Goal: Check status: Check status

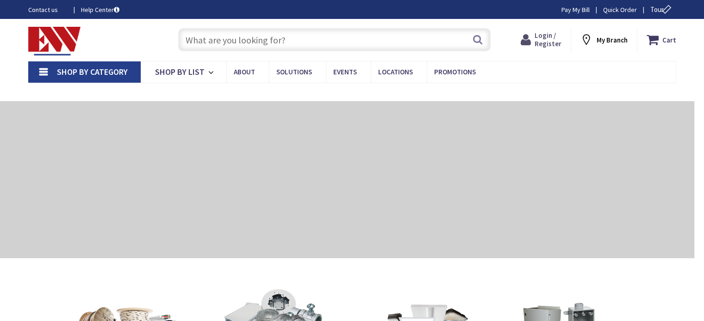
click at [530, 37] on icon at bounding box center [527, 39] width 14 height 17
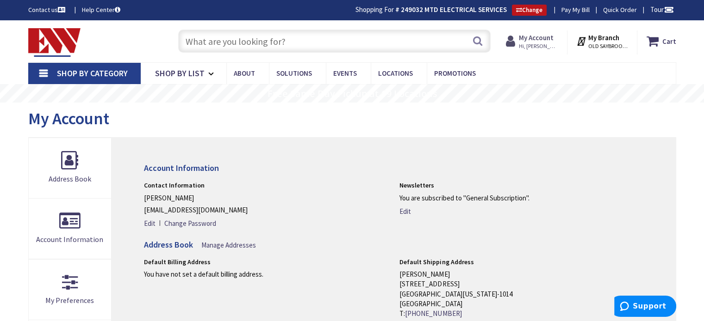
click at [519, 40] on icon at bounding box center [512, 41] width 13 height 17
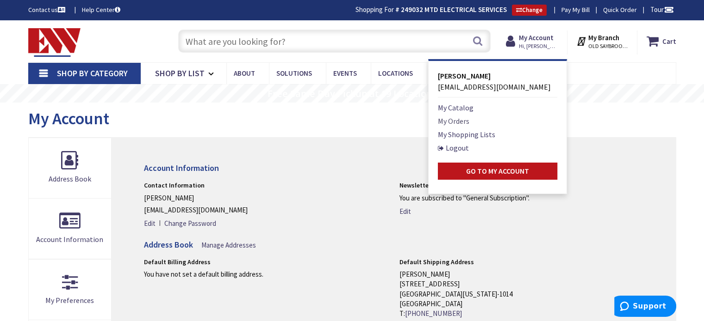
drag, startPoint x: 465, startPoint y: 120, endPoint x: 521, endPoint y: 122, distance: 56.0
click at [465, 120] on link "My Orders" at bounding box center [453, 121] width 31 height 11
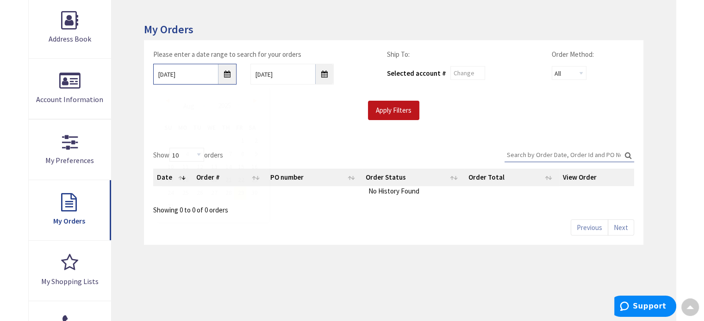
click at [226, 72] on input "8/29/2025" at bounding box center [194, 74] width 83 height 21
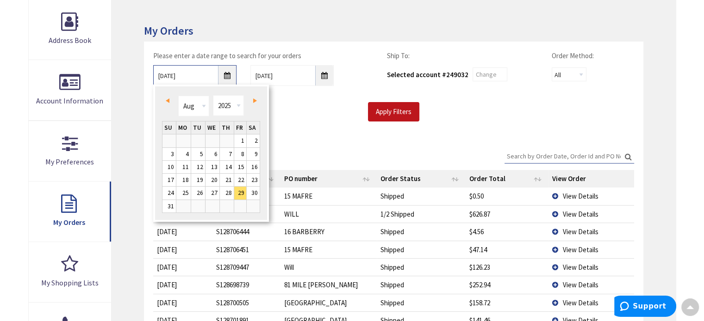
scroll to position [140, 0]
click at [185, 177] on link "18" at bounding box center [183, 179] width 14 height 12
type input "08/18/2025"
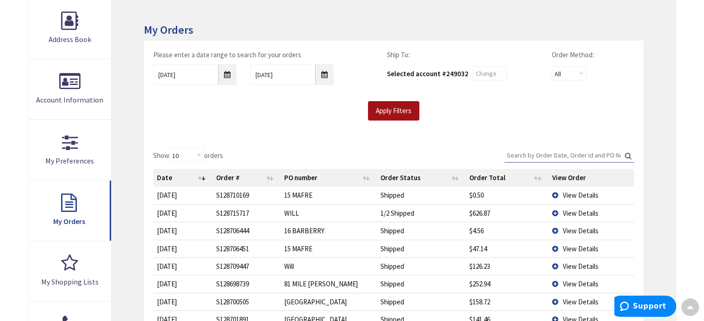
click at [384, 107] on input "Apply Filters" at bounding box center [393, 110] width 51 height 19
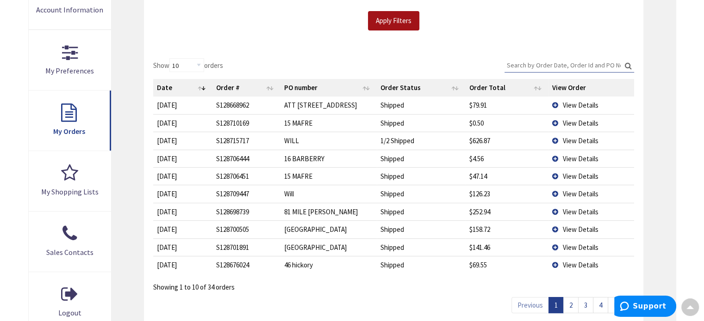
scroll to position [232, 0]
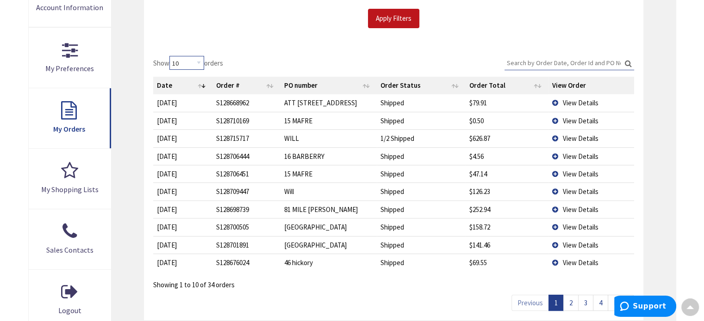
click at [200, 63] on select "10 25 50 100" at bounding box center [186, 63] width 35 height 14
select select "100"
click at [171, 56] on select "10 25 50 100" at bounding box center [186, 63] width 35 height 14
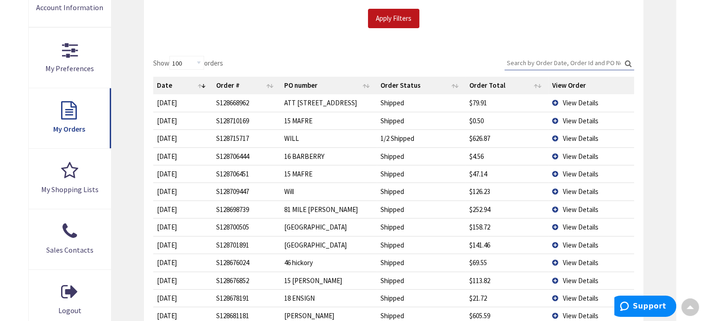
drag, startPoint x: 199, startPoint y: 85, endPoint x: 193, endPoint y: 93, distance: 10.3
click at [199, 85] on th "Date" at bounding box center [182, 86] width 59 height 18
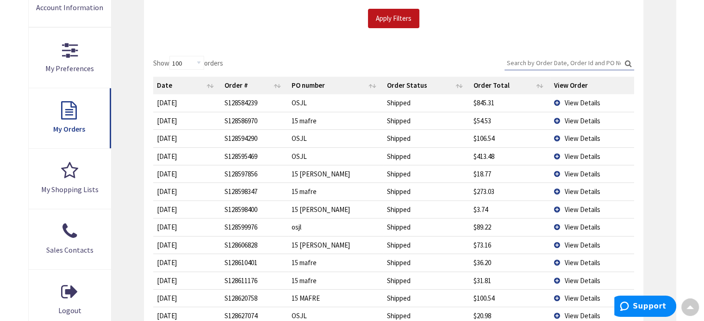
click at [577, 100] on span "View Details" at bounding box center [582, 103] width 36 height 9
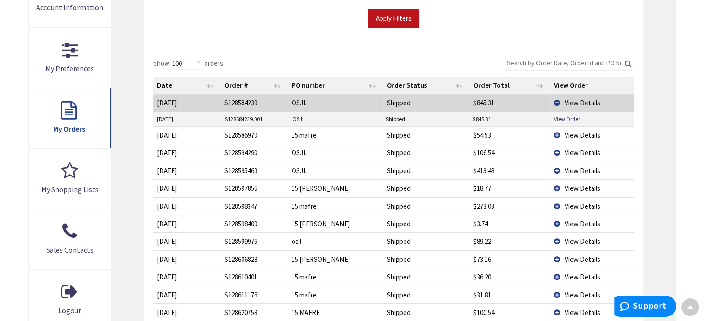
click at [581, 149] on span "View Details" at bounding box center [582, 152] width 36 height 9
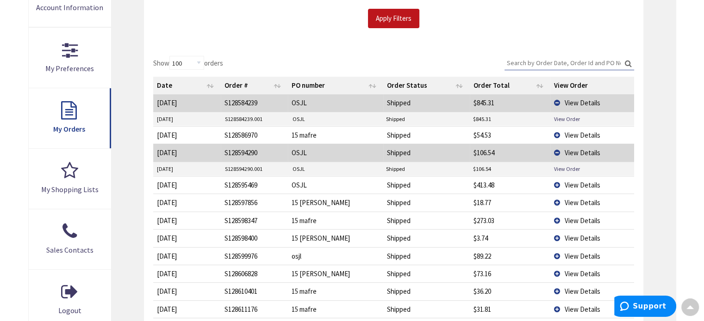
click at [583, 182] on span "View Details" at bounding box center [582, 185] width 36 height 9
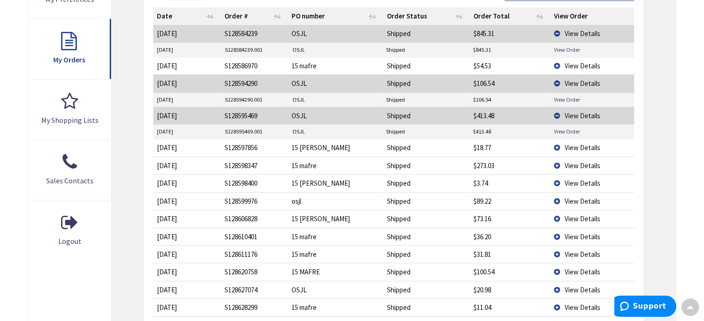
scroll to position [325, 0]
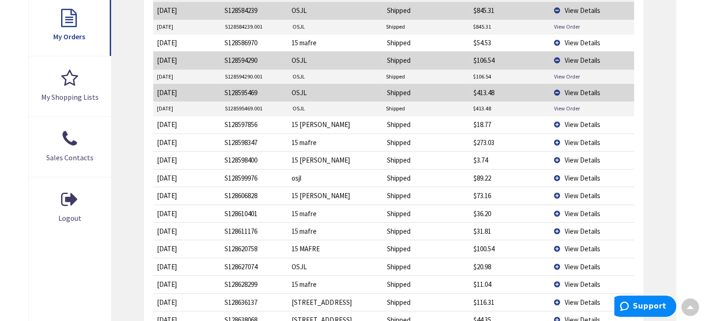
click at [570, 176] on span "View Details" at bounding box center [582, 178] width 36 height 9
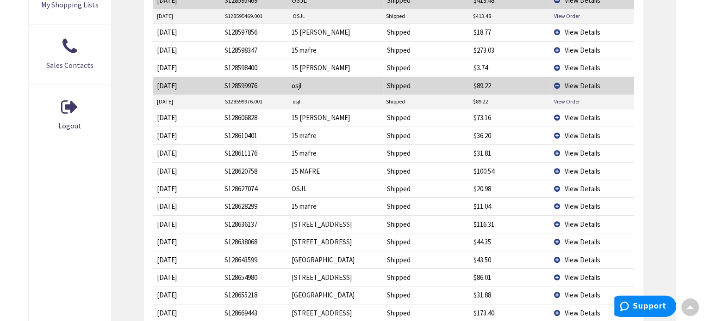
scroll to position [463, 0]
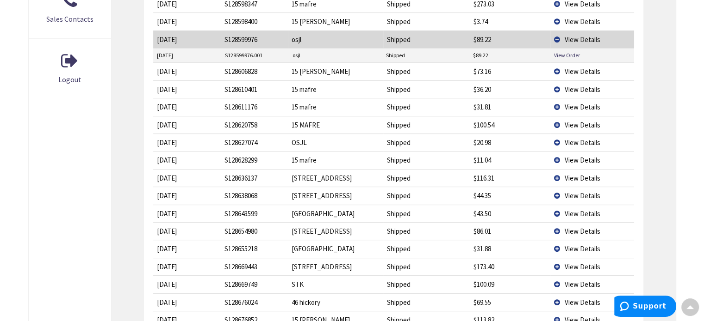
click at [572, 139] on span "View Details" at bounding box center [582, 142] width 36 height 9
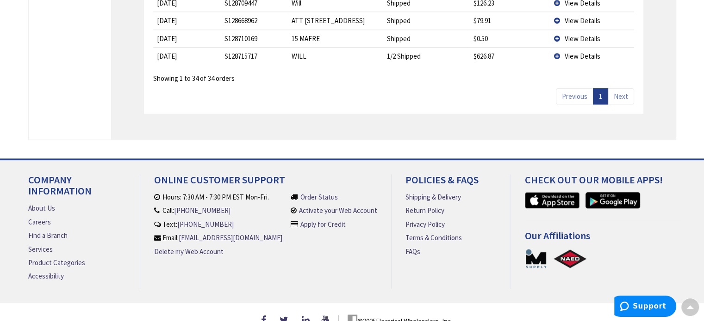
scroll to position [951, 0]
